Goal: Information Seeking & Learning: Learn about a topic

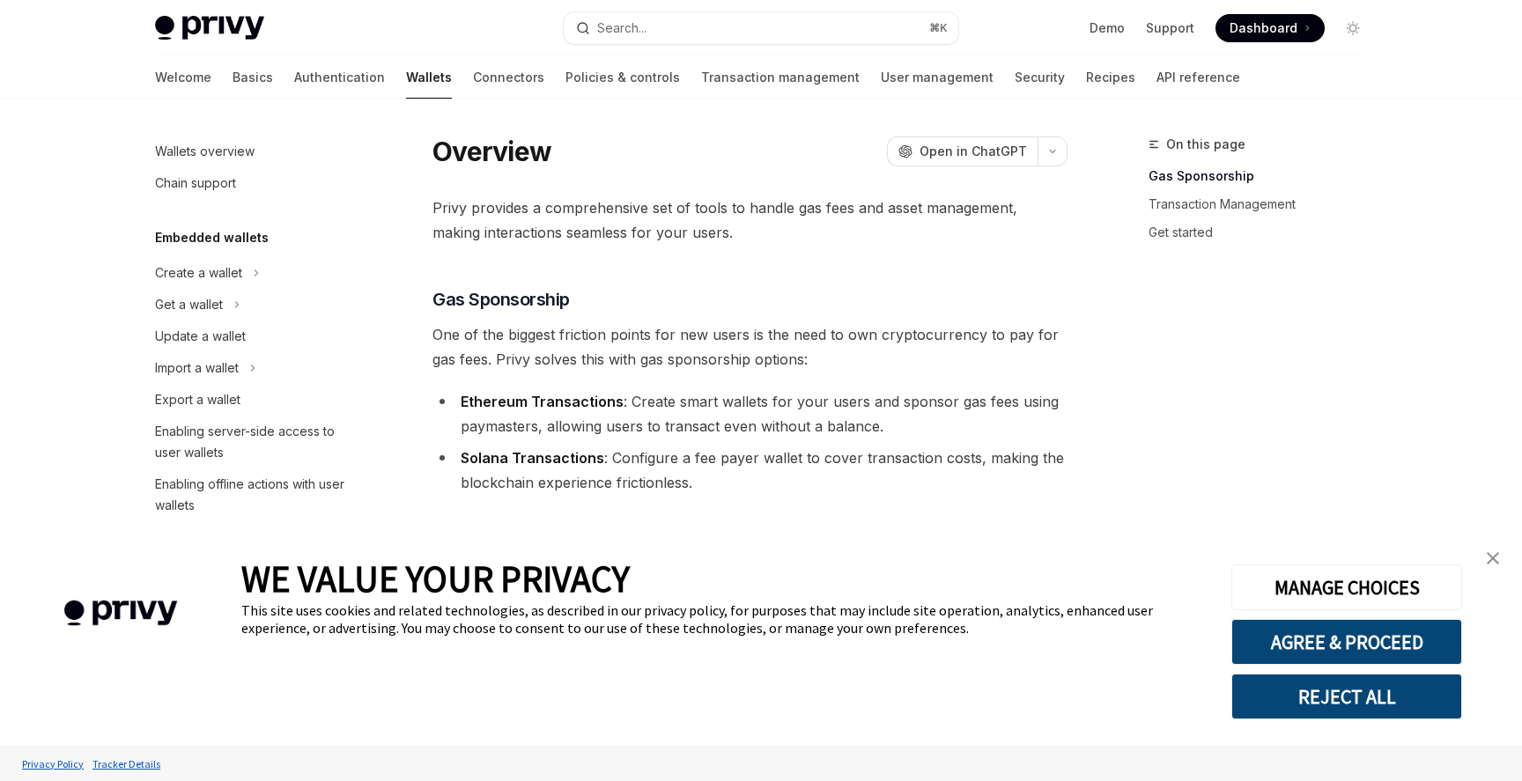
click at [1486, 562] on link "close banner" at bounding box center [1492, 558] width 35 height 35
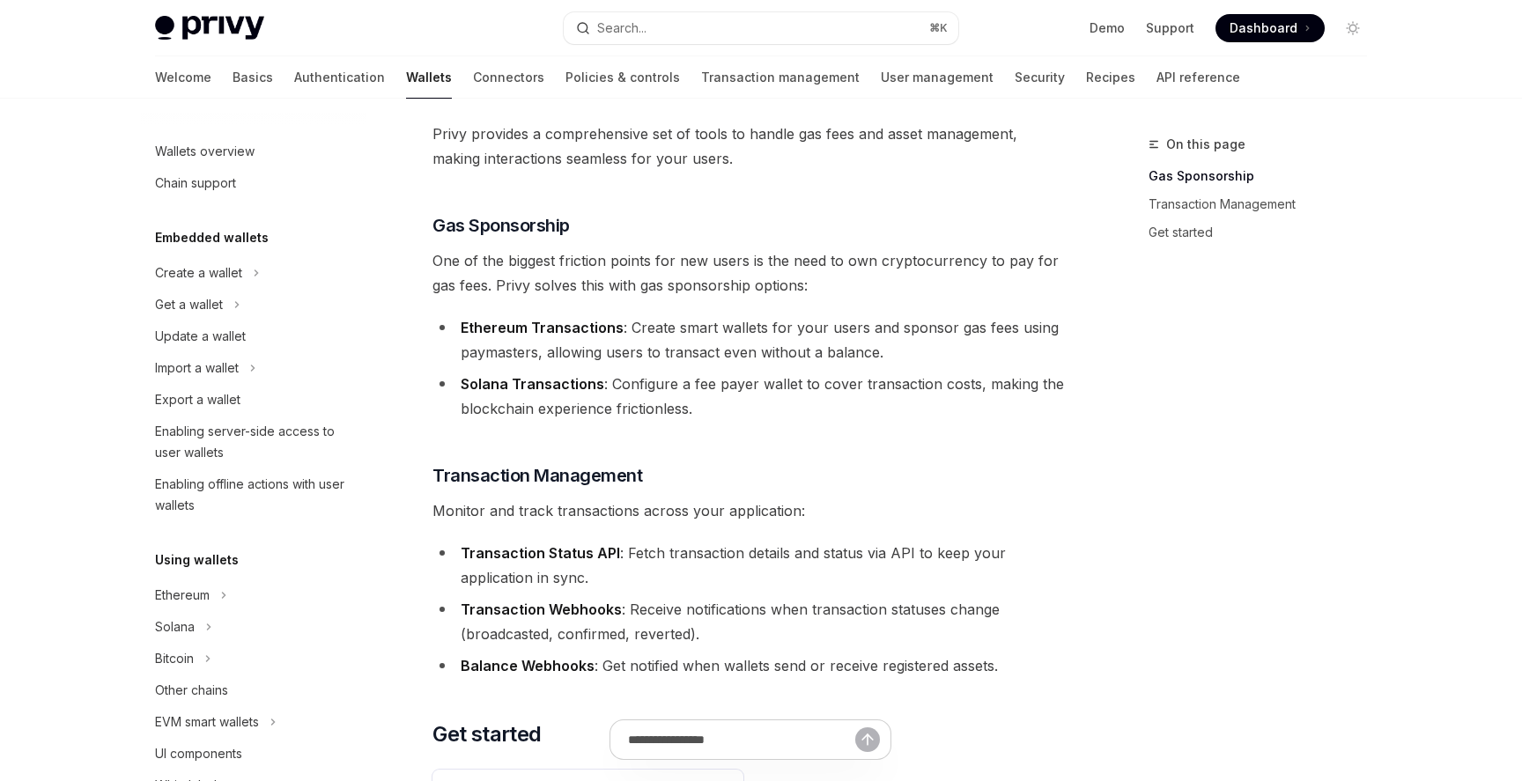
type textarea "*"
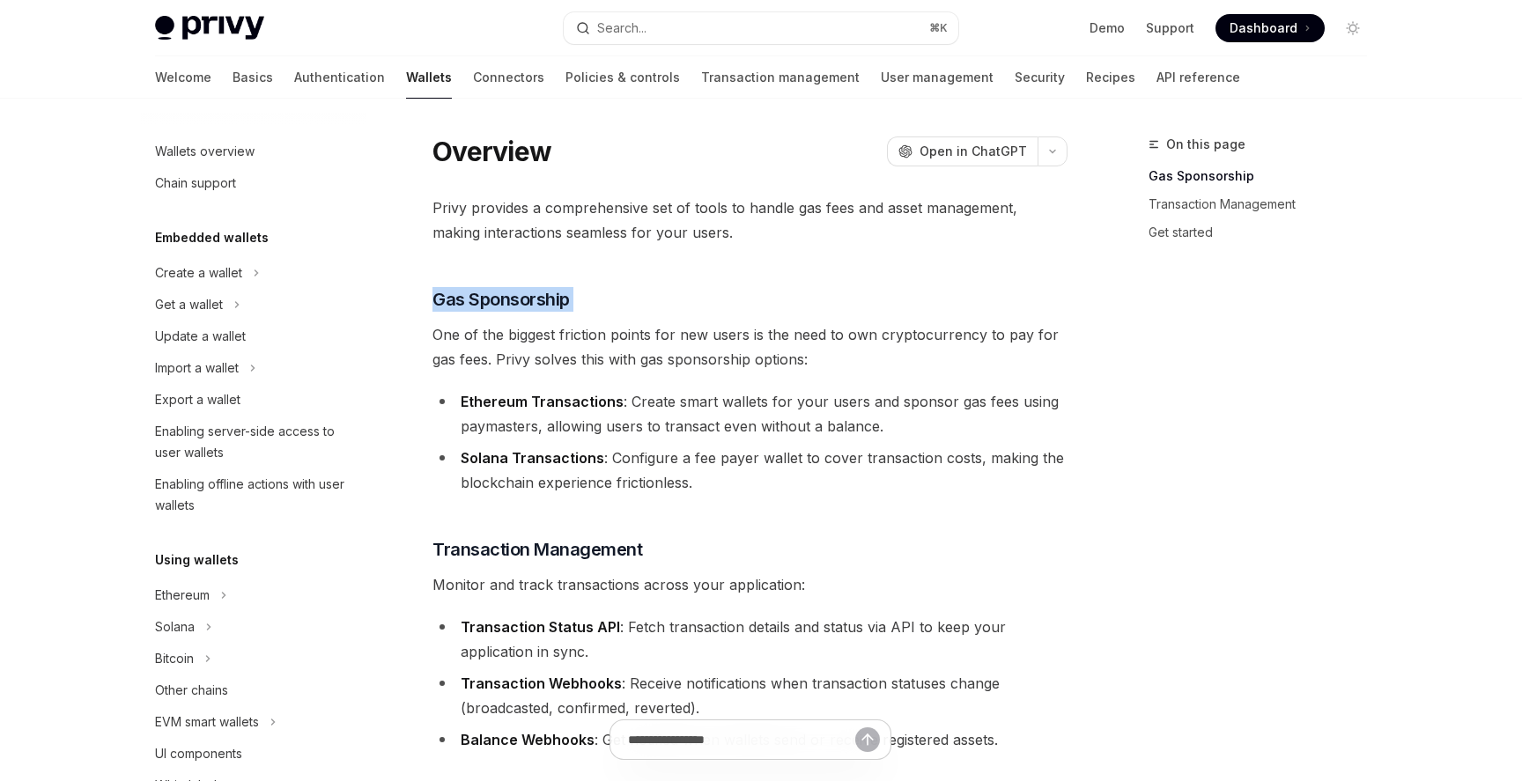
drag, startPoint x: 442, startPoint y: 305, endPoint x: 587, endPoint y: 312, distance: 144.6
click at [587, 312] on div "Privy provides a comprehensive set of tools to handle gas fees and asset manage…" at bounding box center [750, 592] width 635 height 793
click at [972, 150] on span "Open in ChatGPT" at bounding box center [973, 152] width 107 height 18
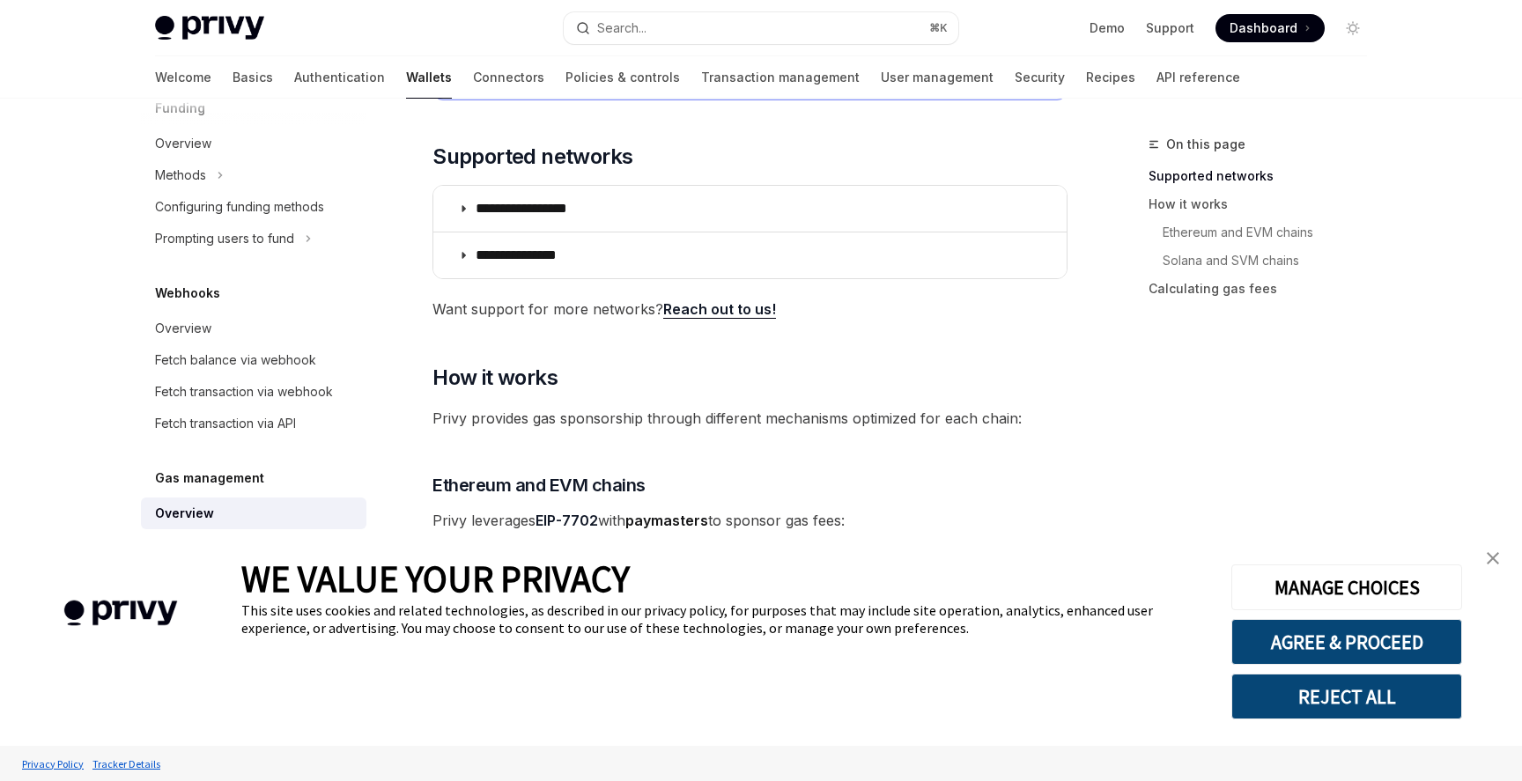
scroll to position [299, 0]
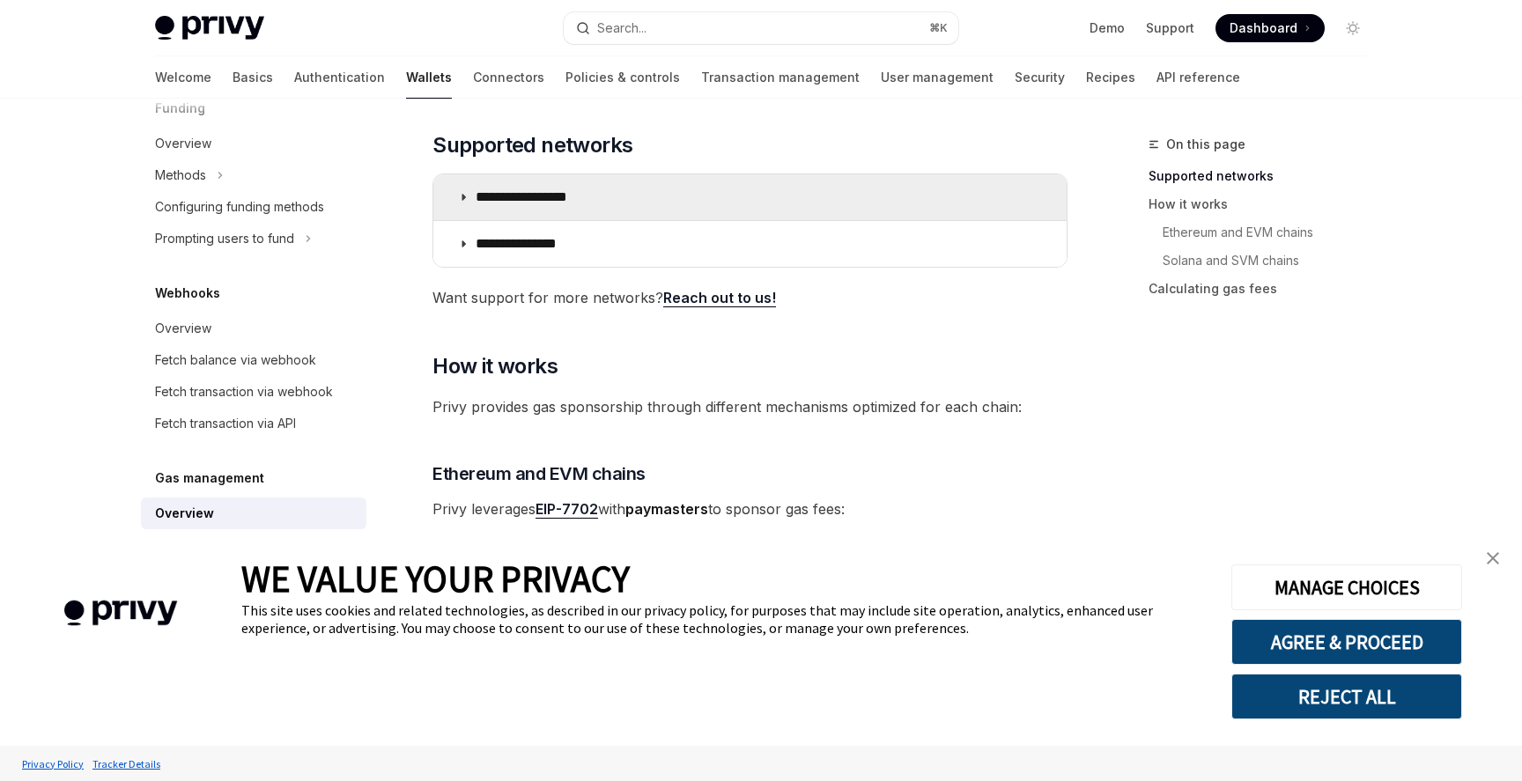
click at [462, 203] on summary "**********" at bounding box center [749, 197] width 633 height 46
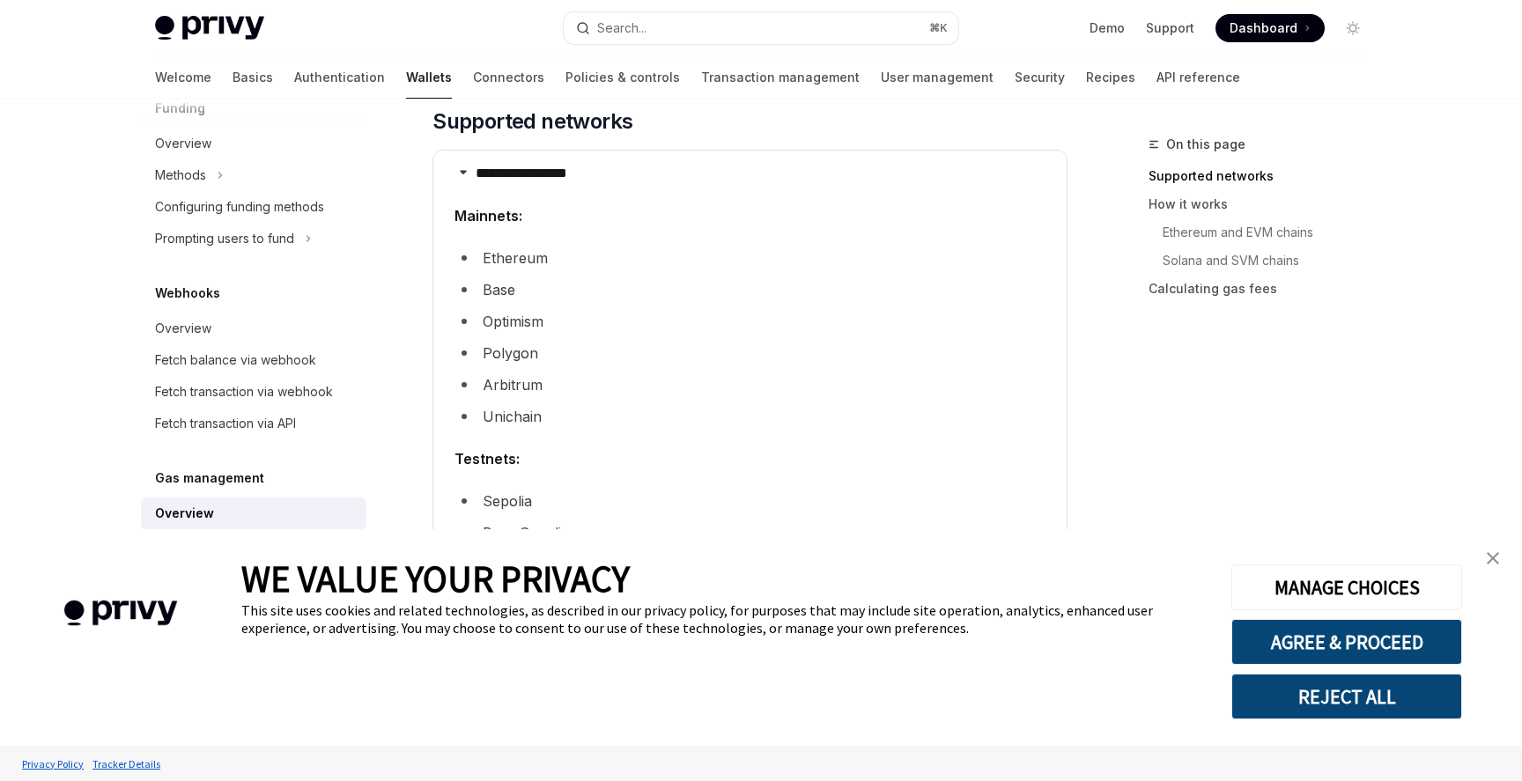
scroll to position [324, 0]
type textarea "*"
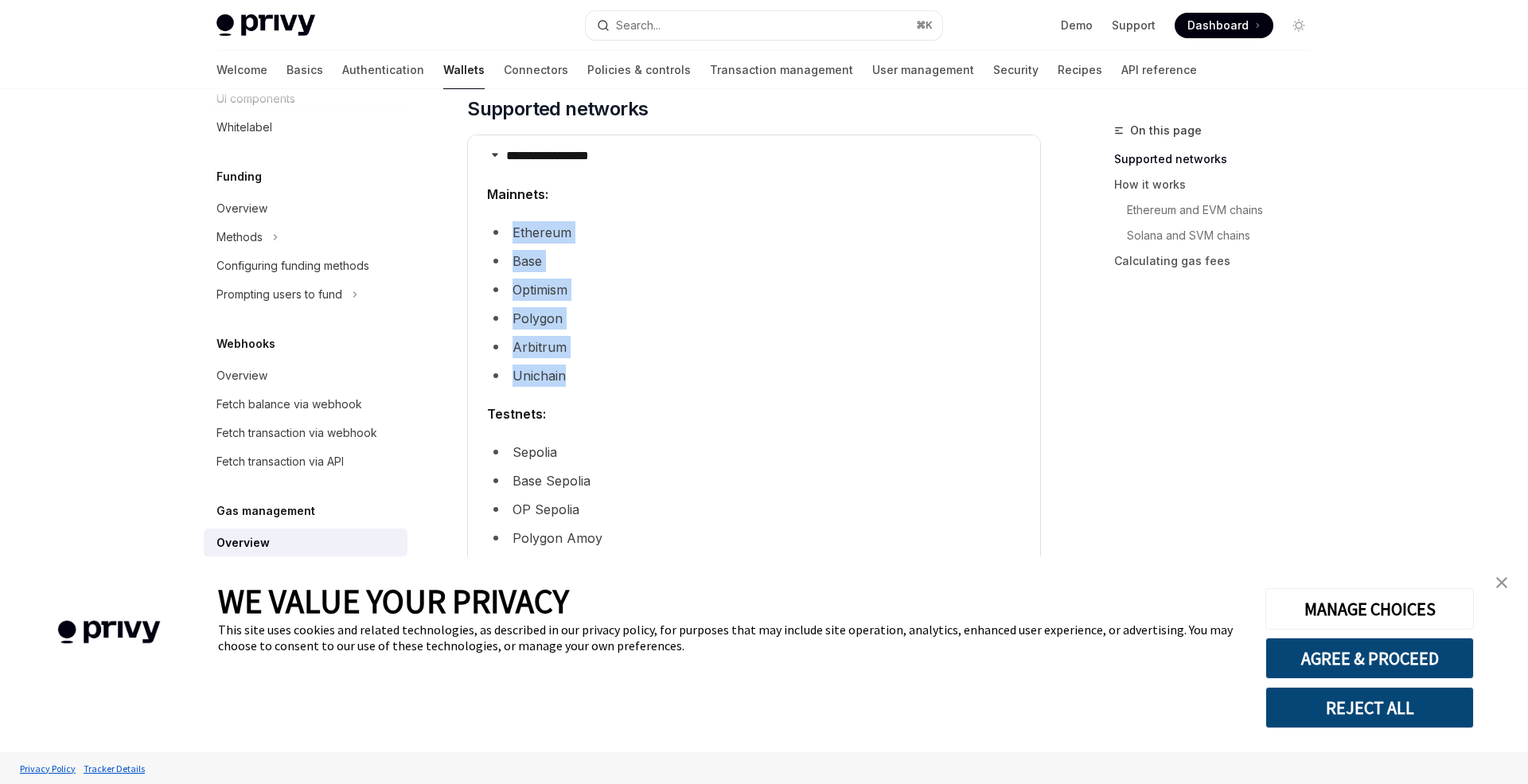
drag, startPoint x: 484, startPoint y: 237, endPoint x: 672, endPoint y: 374, distance: 232.6
click at [672, 374] on details "**********" at bounding box center [754, 380] width 572 height 490
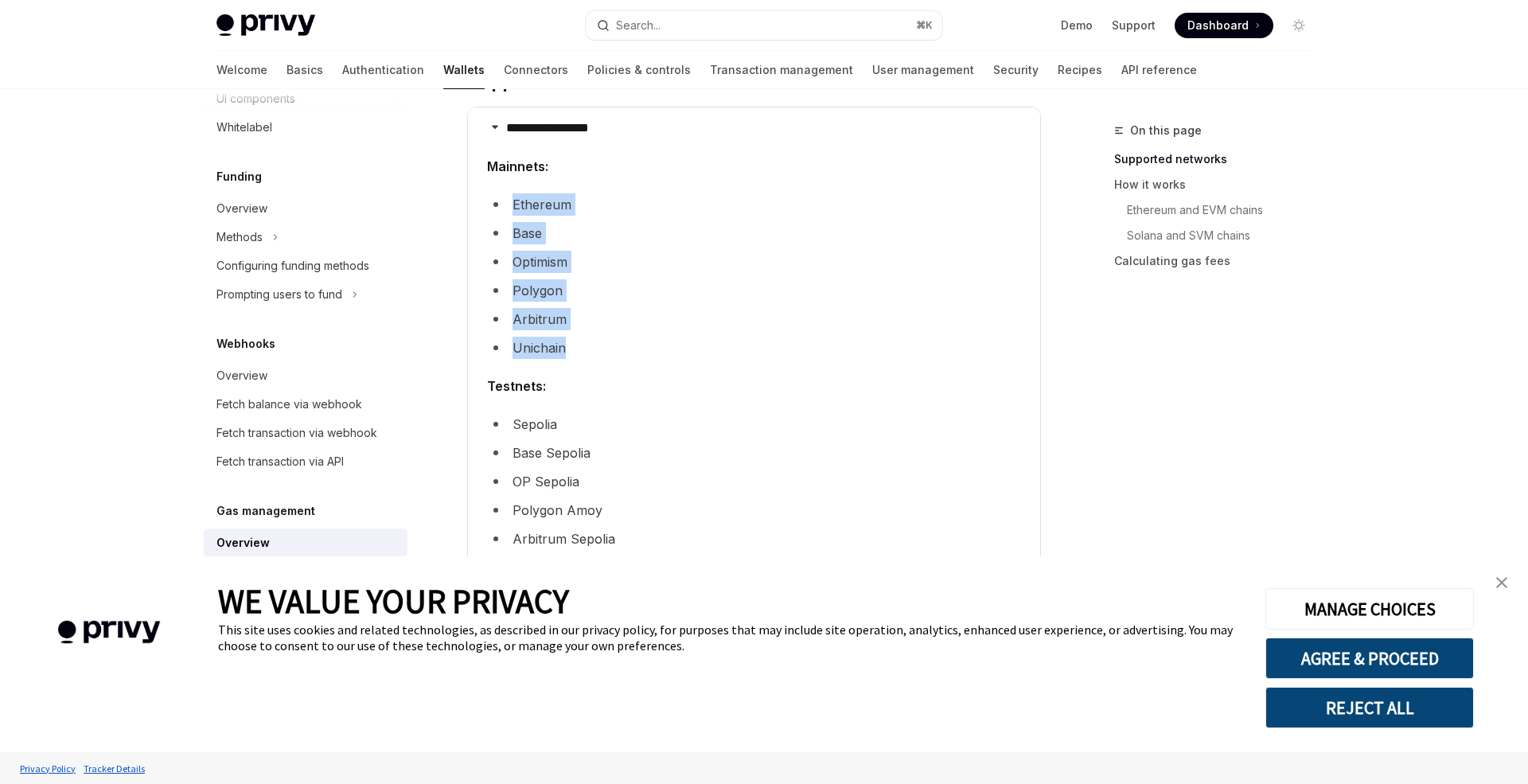
scroll to position [331, 0]
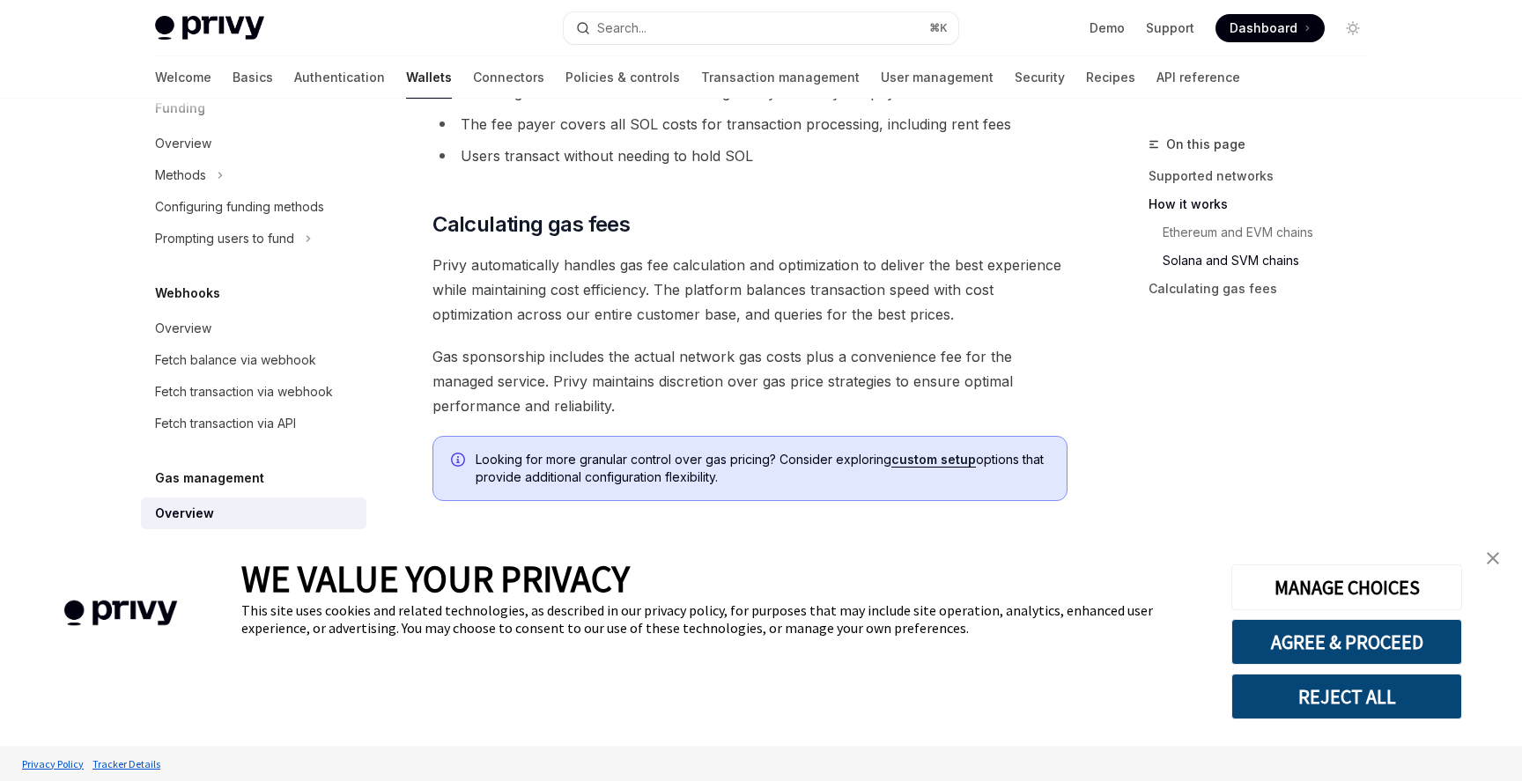
scroll to position [1313, 0]
click at [767, 381] on span "Gas sponsorship includes the actual network gas costs plus a convenience fee fo…" at bounding box center [750, 378] width 635 height 74
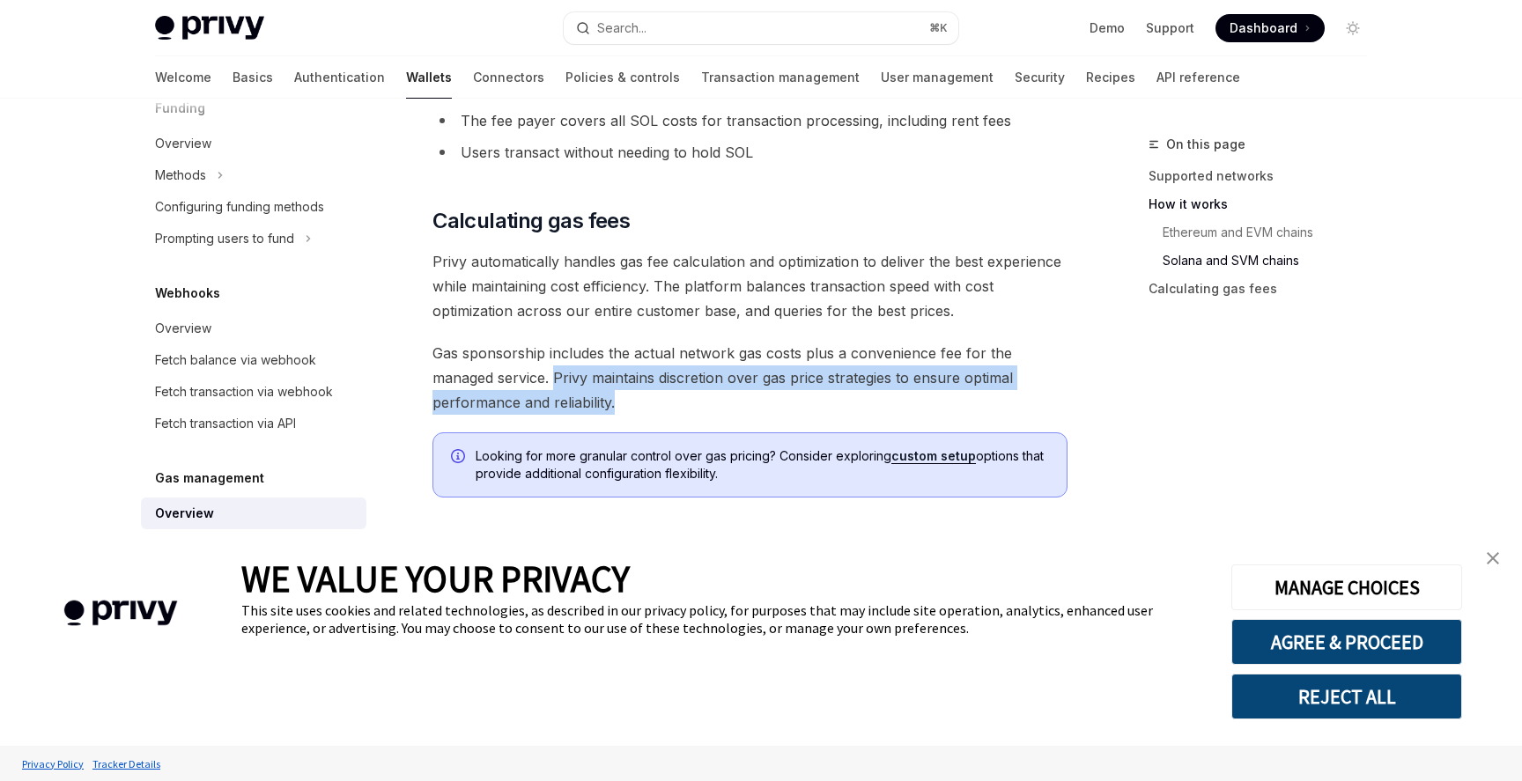
drag, startPoint x: 553, startPoint y: 373, endPoint x: 645, endPoint y: 396, distance: 94.6
click at [645, 396] on span "Gas sponsorship includes the actual network gas costs plus a convenience fee fo…" at bounding box center [750, 378] width 635 height 74
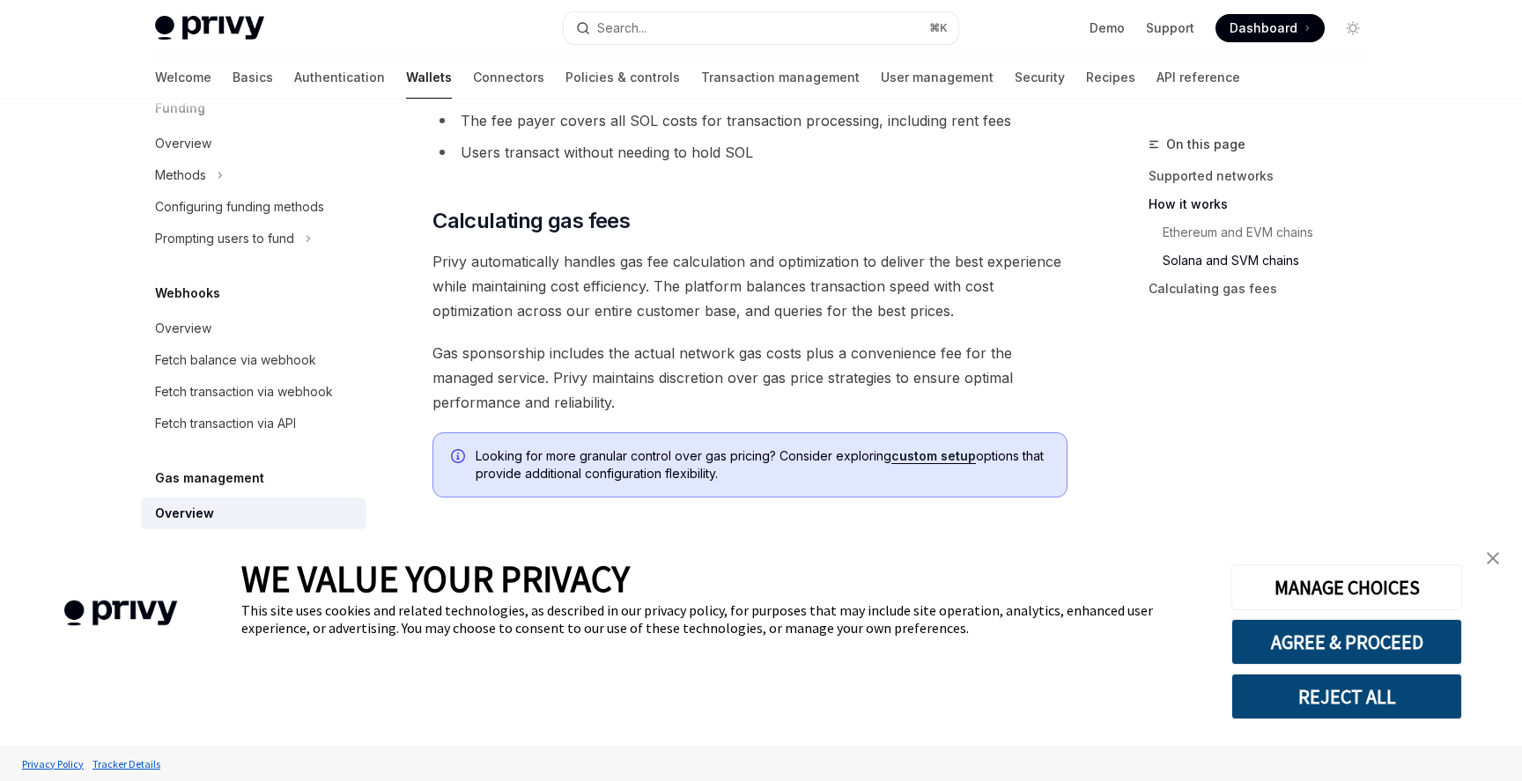
click at [573, 394] on span "Gas sponsorship includes the actual network gas costs plus a convenience fee fo…" at bounding box center [750, 378] width 635 height 74
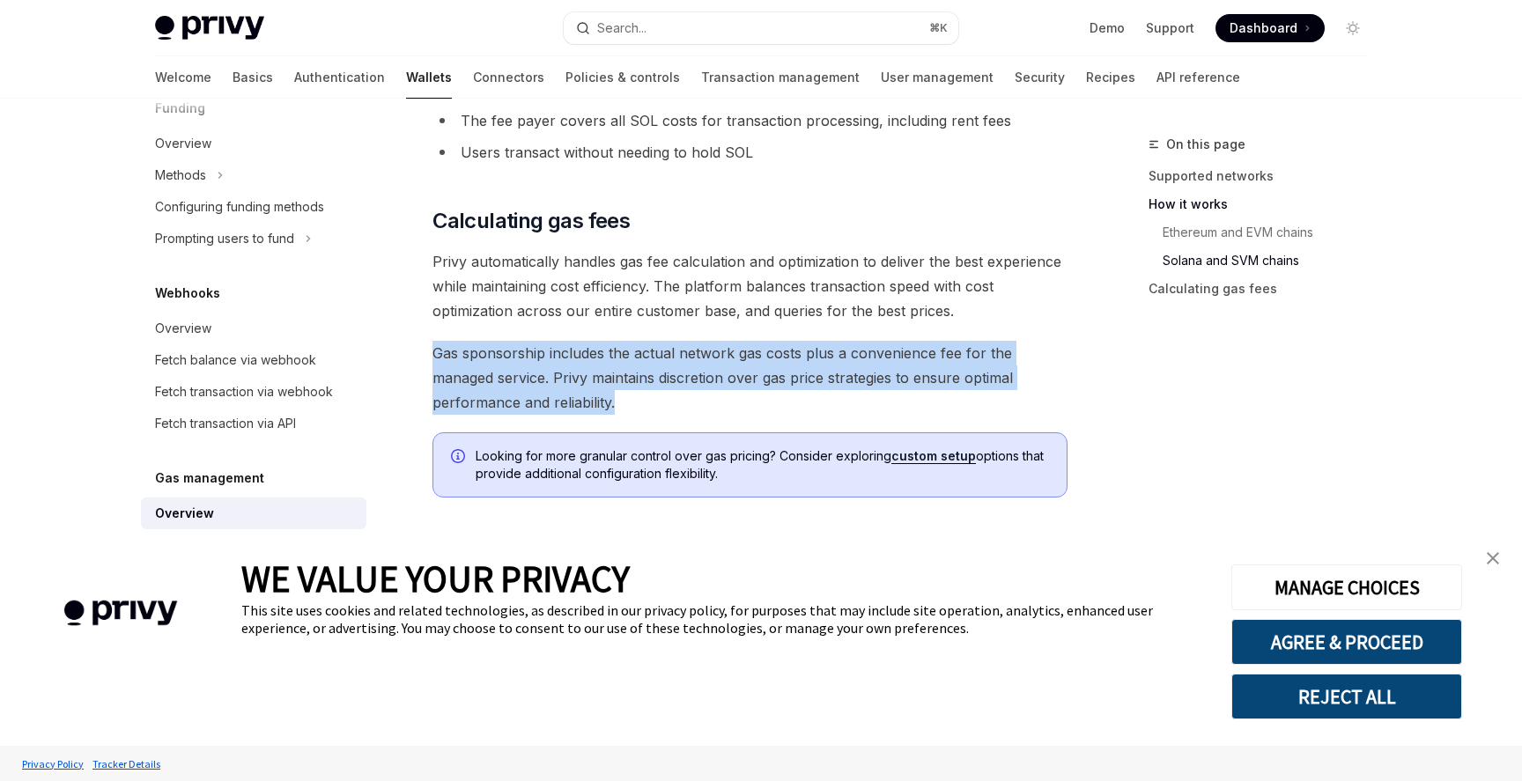
drag, startPoint x: 634, startPoint y: 403, endPoint x: 423, endPoint y: 359, distance: 216.0
copy span "Gas sponsorship includes the actual network gas costs plus a convenience fee fo…"
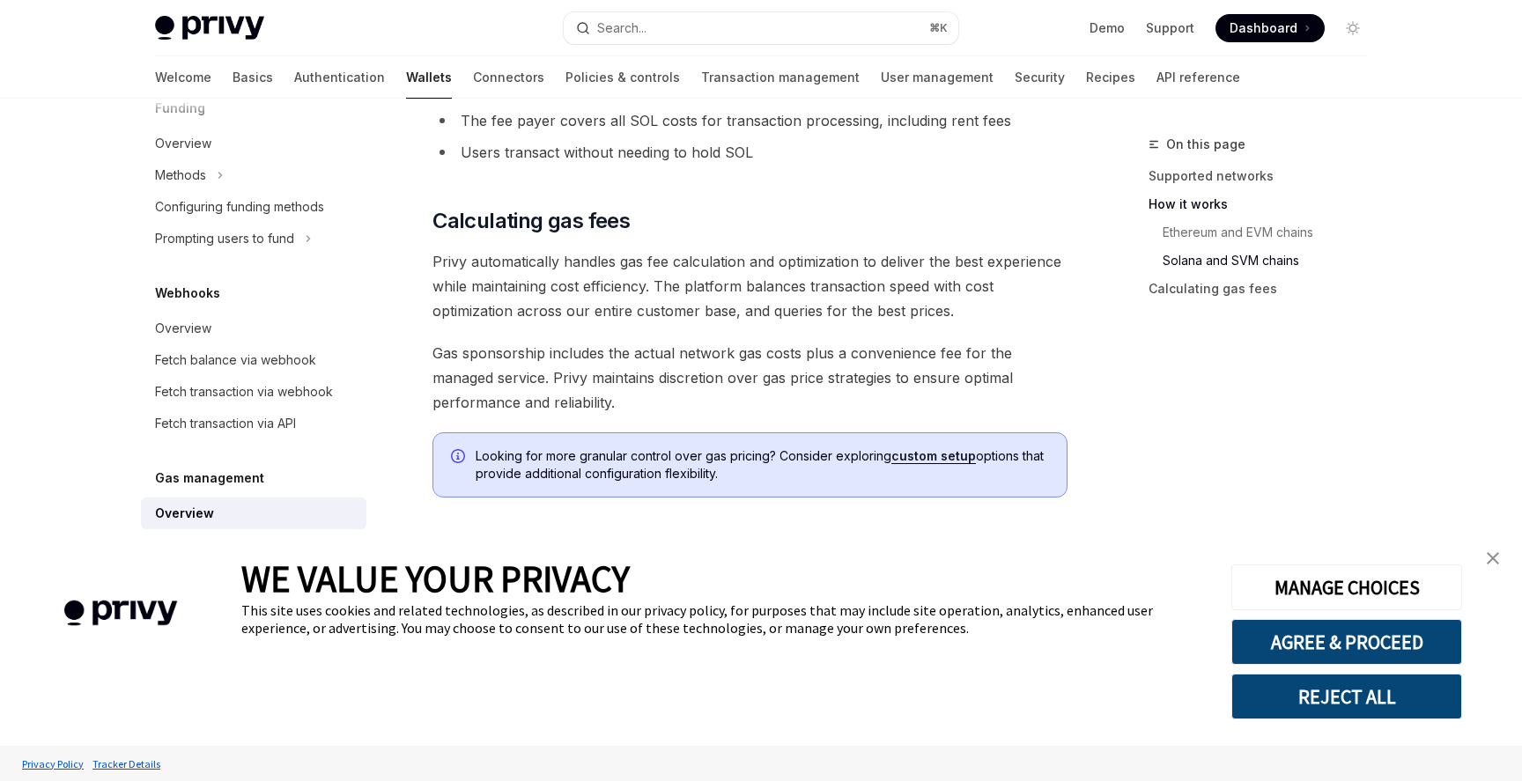
click at [224, 488] on h5 "Gas management" at bounding box center [209, 478] width 109 height 21
click at [219, 476] on h5 "Gas management" at bounding box center [209, 478] width 109 height 21
click at [944, 452] on link "custom setup" at bounding box center [933, 456] width 85 height 16
type textarea "*"
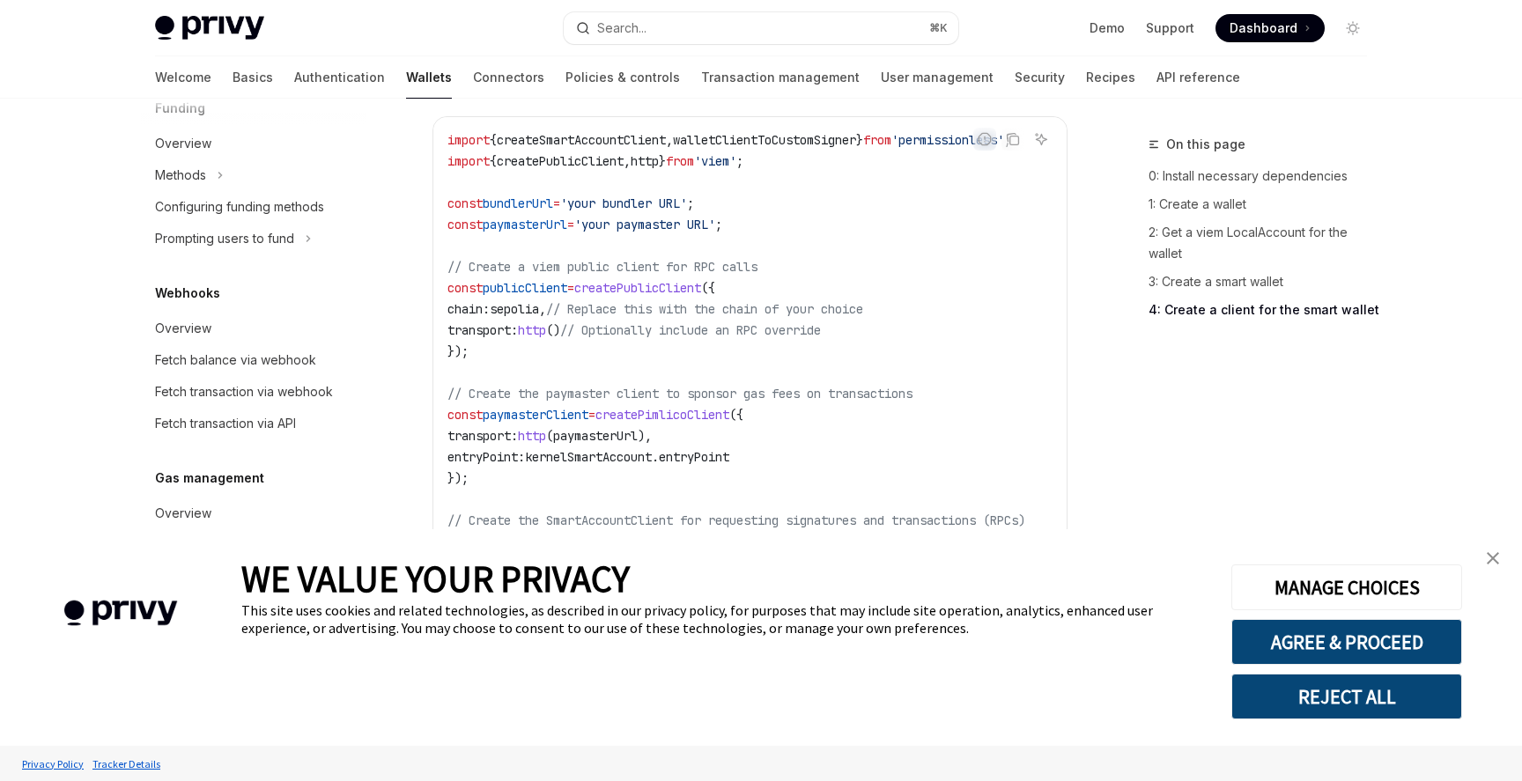
scroll to position [2376, 0]
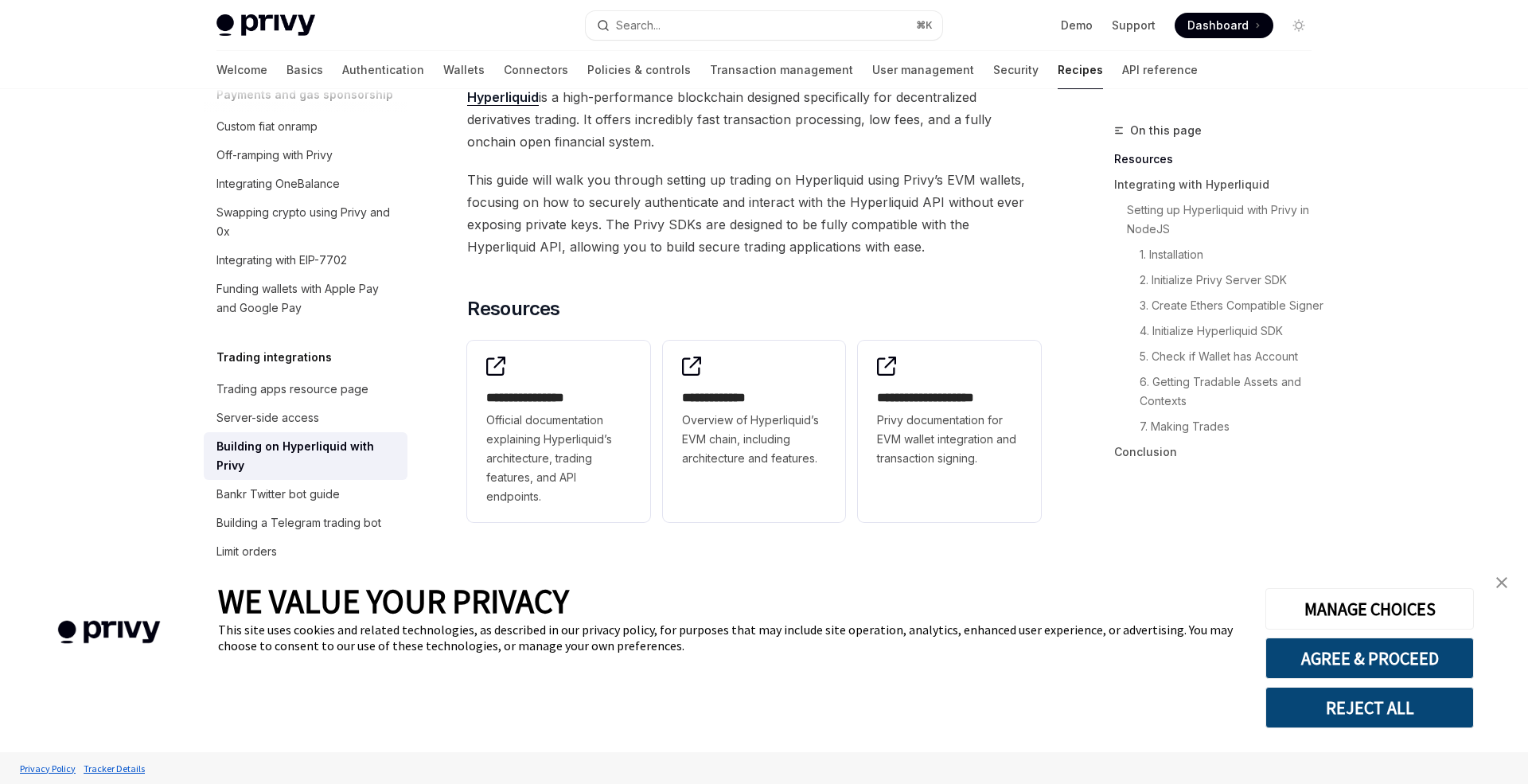
scroll to position [116, 0]
click at [877, 465] on span "Privy documentation for EVM wallet integration and transaction signing." at bounding box center [950, 438] width 145 height 57
type textarea "*"
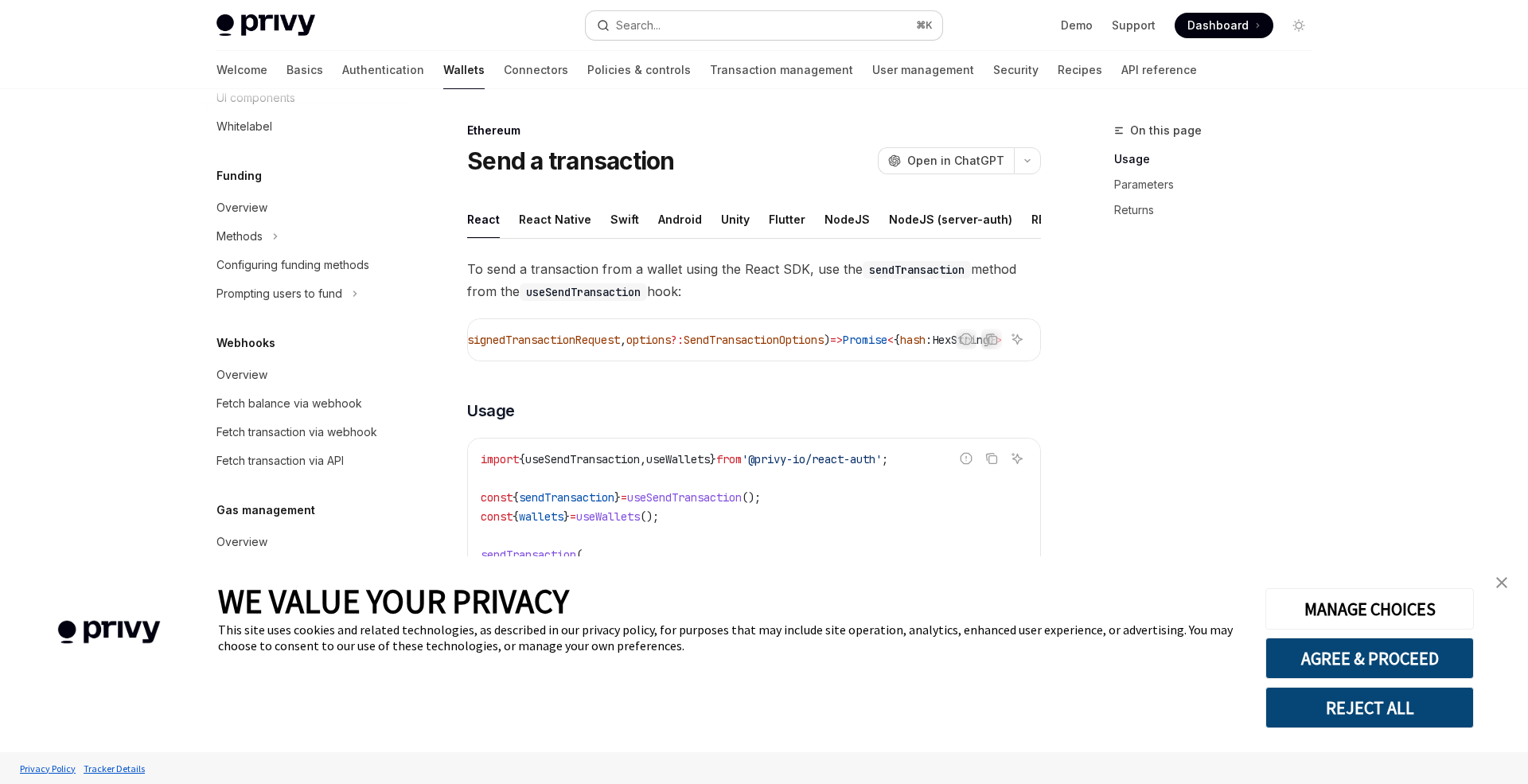
click at [654, 28] on div "Search..." at bounding box center [638, 25] width 44 height 19
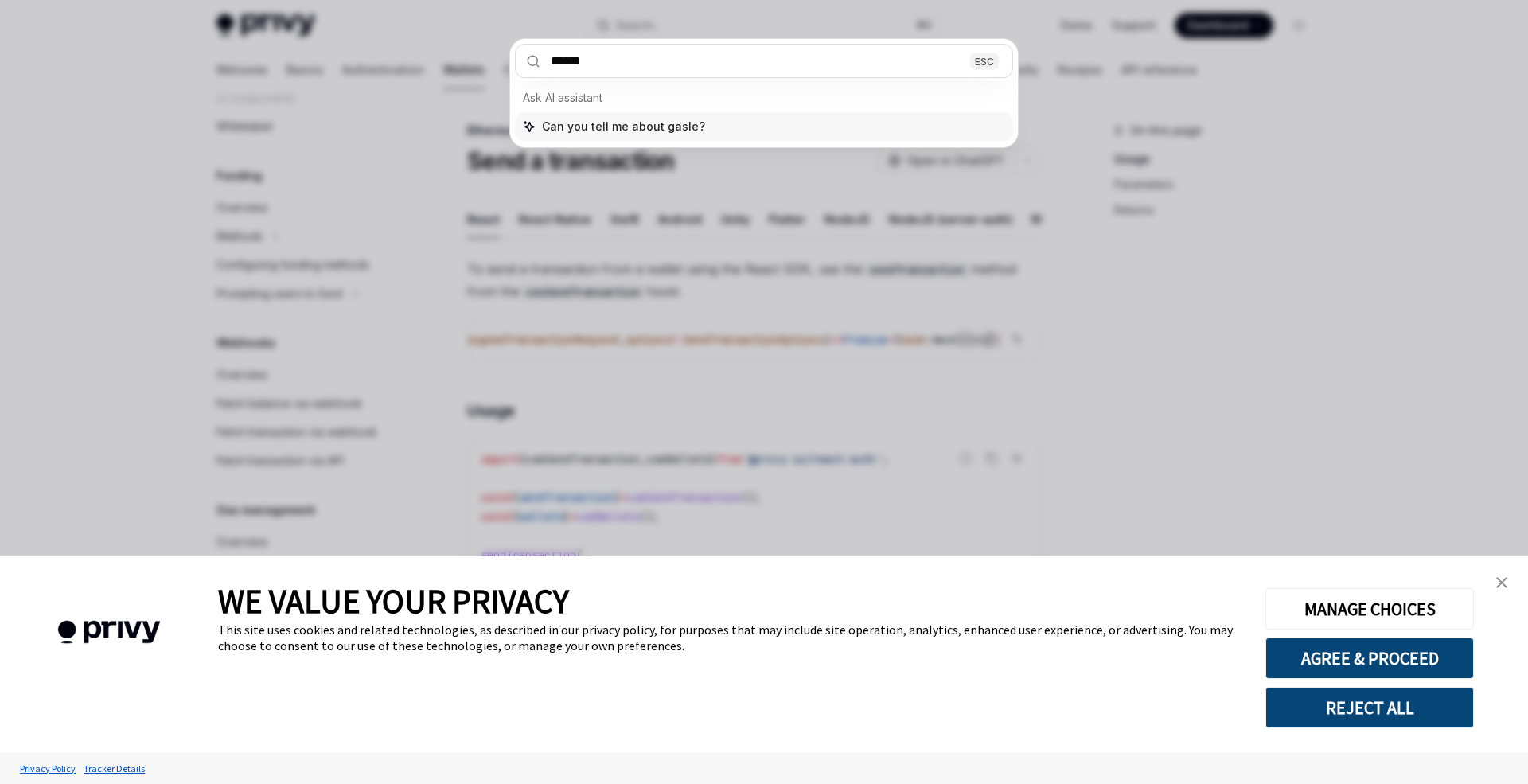
type input "*******"
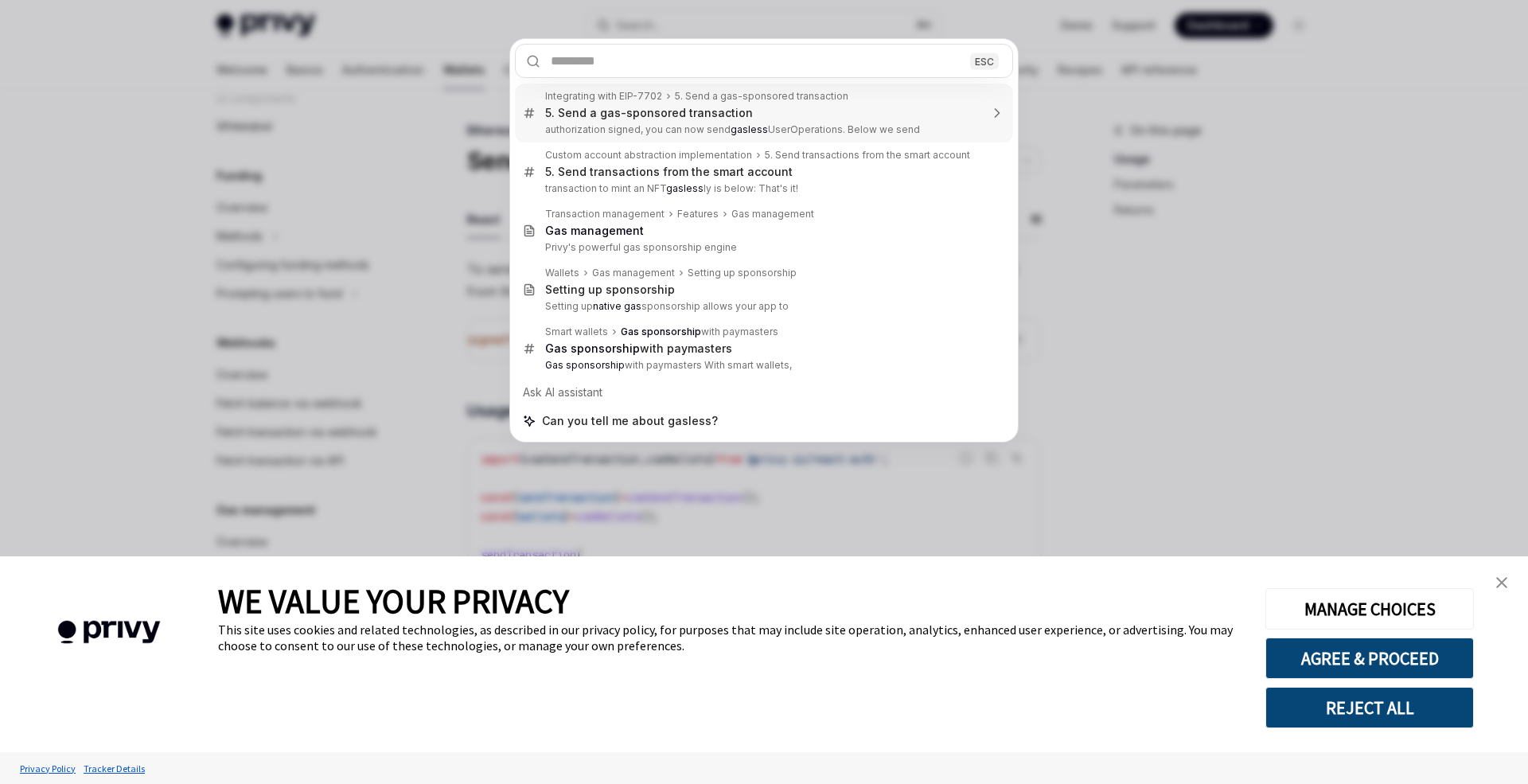
type textarea "*"
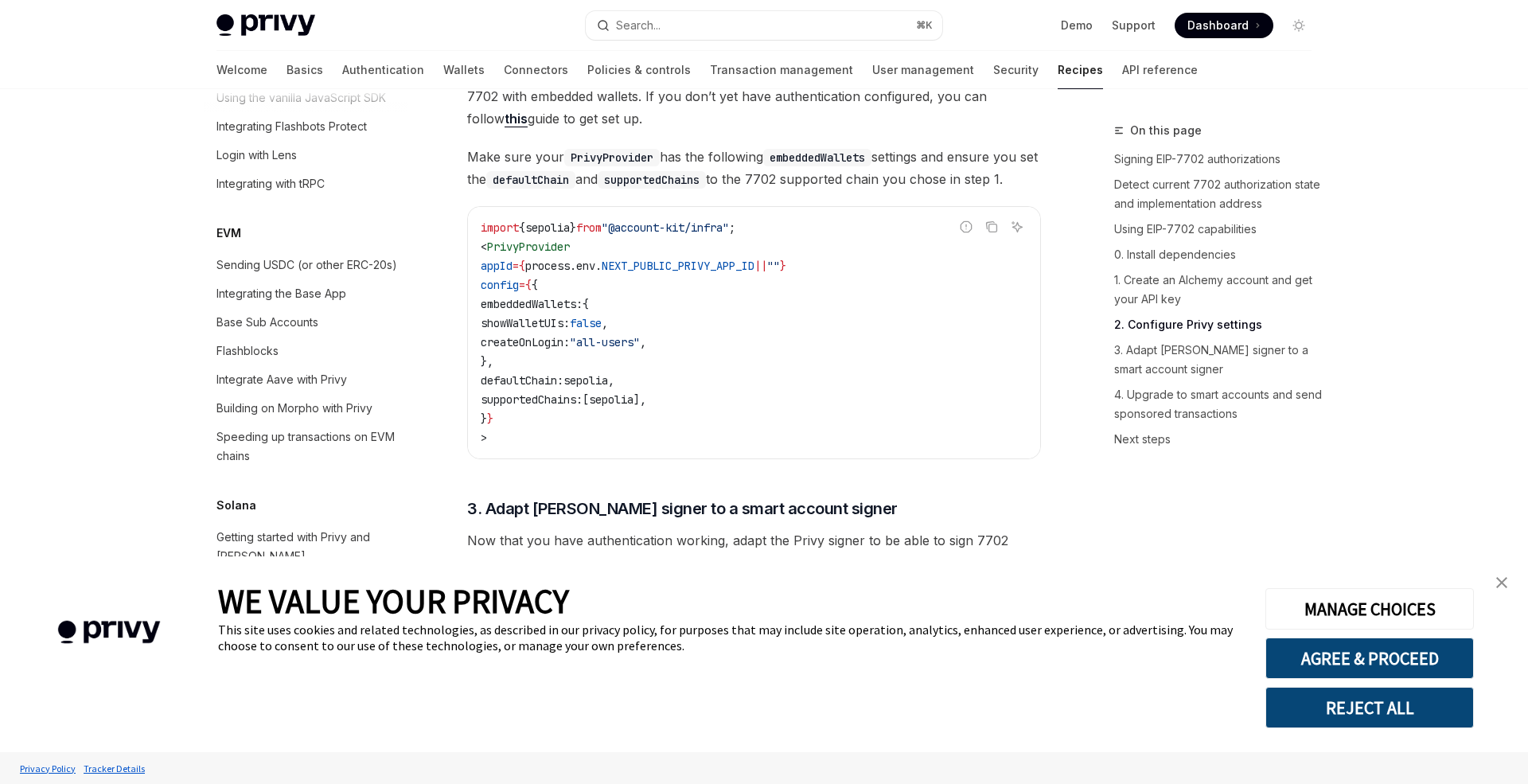
scroll to position [1997, 0]
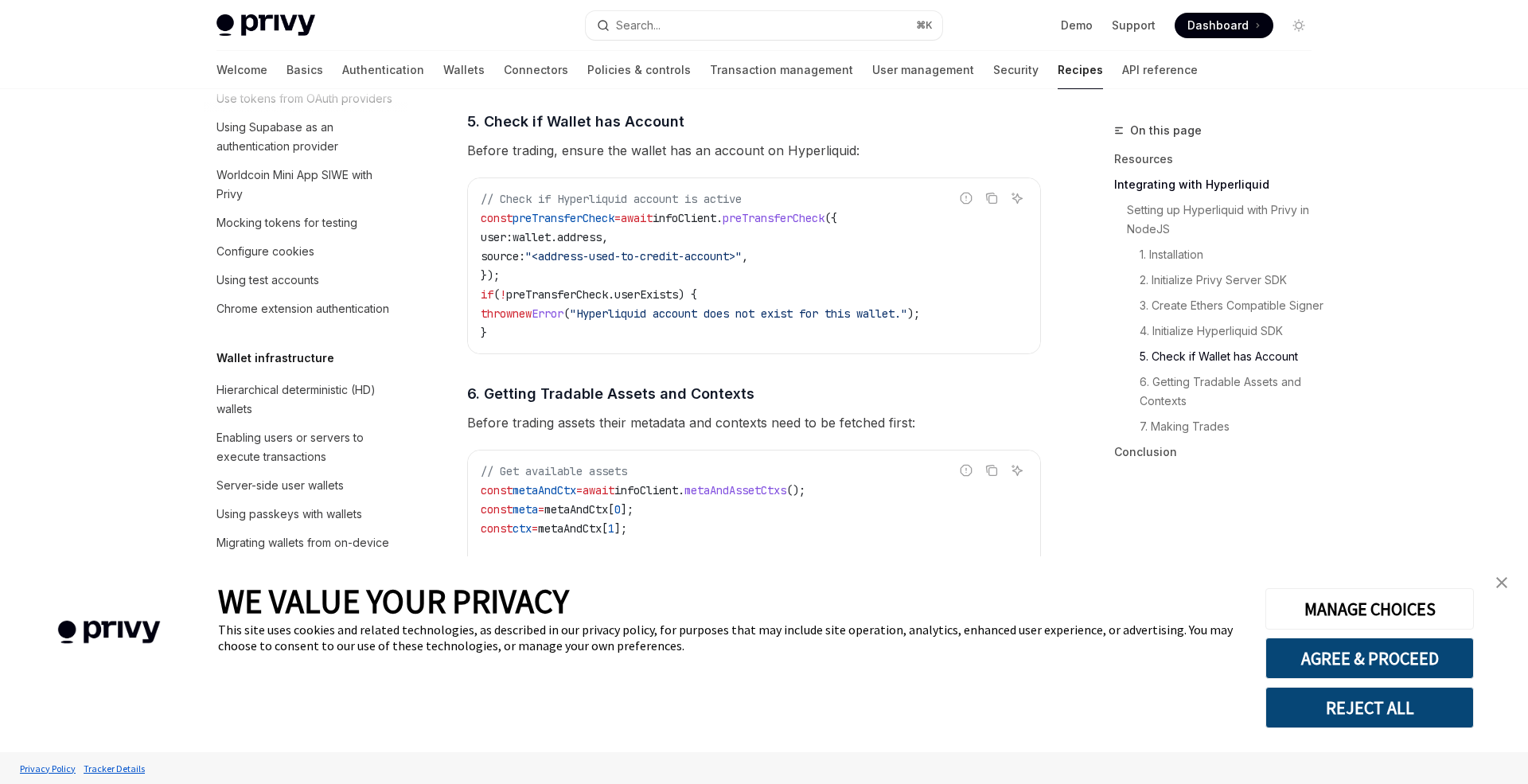
scroll to position [1825, 0]
